Goal: Task Accomplishment & Management: Manage account settings

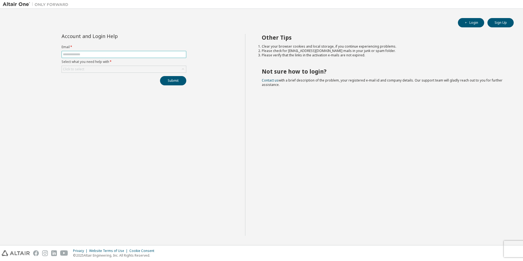
click at [96, 53] on input "text" at bounding box center [124, 54] width 122 height 4
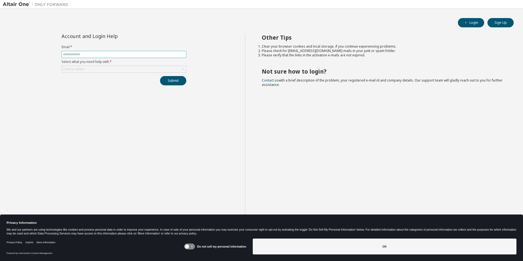
click at [86, 51] on span at bounding box center [124, 54] width 125 height 7
click at [85, 55] on input "text" at bounding box center [124, 54] width 122 height 4
type input "**********"
click at [91, 69] on div "Click to select" at bounding box center [124, 69] width 124 height 7
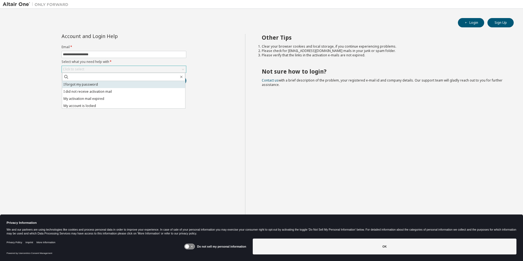
click at [89, 84] on li "I forgot my password" at bounding box center [123, 84] width 123 height 7
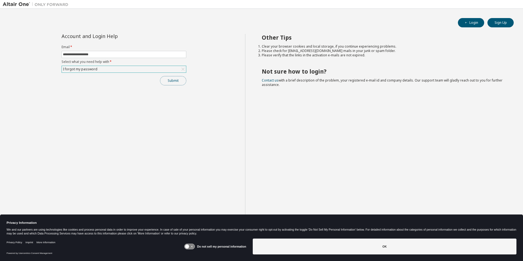
click at [177, 83] on button "Submit" at bounding box center [173, 80] width 26 height 9
click at [173, 81] on button "Submit" at bounding box center [173, 80] width 26 height 9
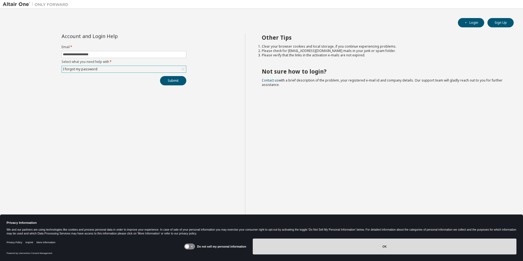
click at [382, 246] on button "OK" at bounding box center [385, 247] width 264 height 16
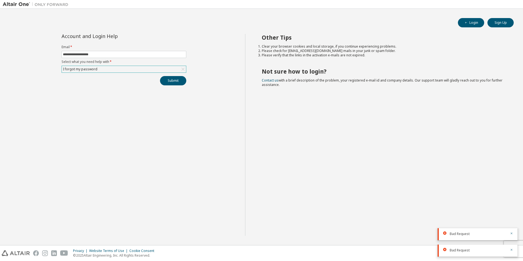
click at [509, 233] on div at bounding box center [510, 233] width 7 height 5
click at [513, 234] on icon "button" at bounding box center [511, 233] width 3 height 3
click at [511, 250] on icon "button" at bounding box center [511, 249] width 3 height 3
click at [177, 81] on button "Submit" at bounding box center [173, 80] width 26 height 9
click at [511, 249] on icon "button" at bounding box center [512, 250] width 2 height 2
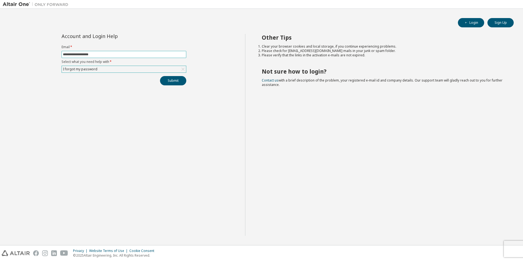
click at [130, 55] on input "**********" at bounding box center [124, 54] width 122 height 4
click at [44, 163] on div "**********" at bounding box center [124, 135] width 242 height 202
